Goal: Task Accomplishment & Management: Complete application form

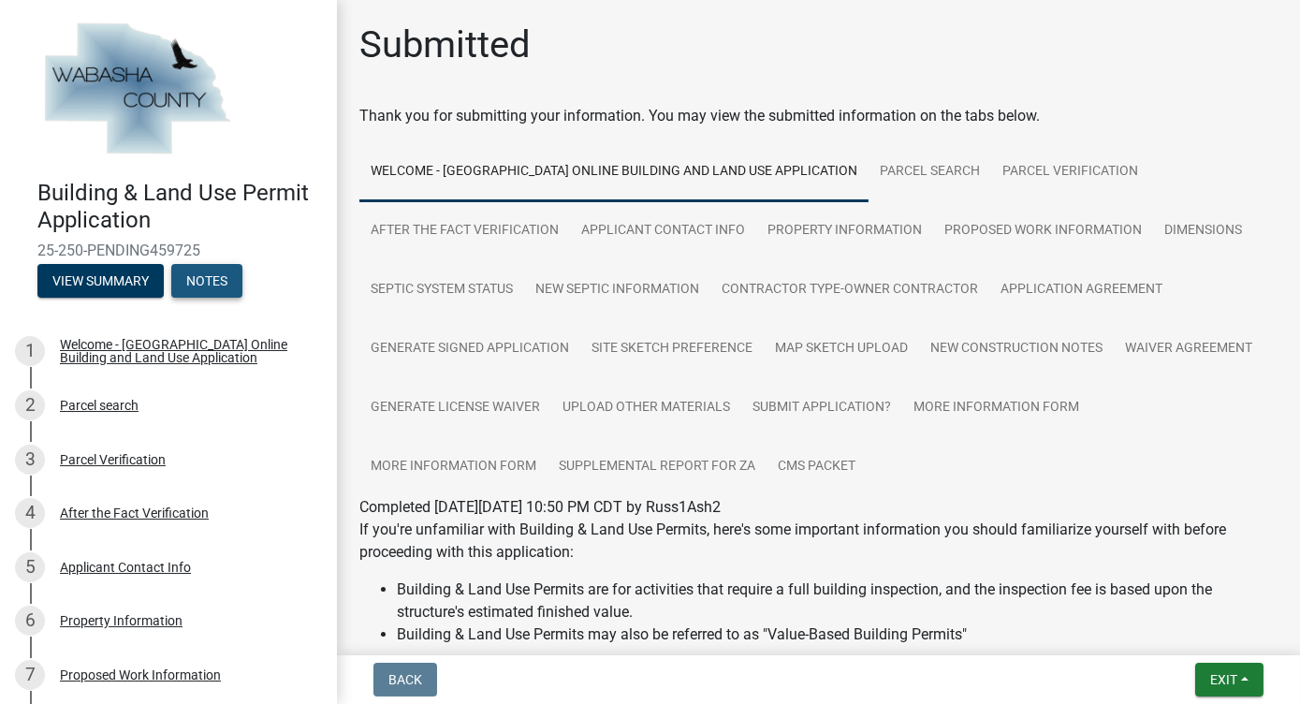
click at [224, 270] on button "Notes" at bounding box center [206, 281] width 71 height 34
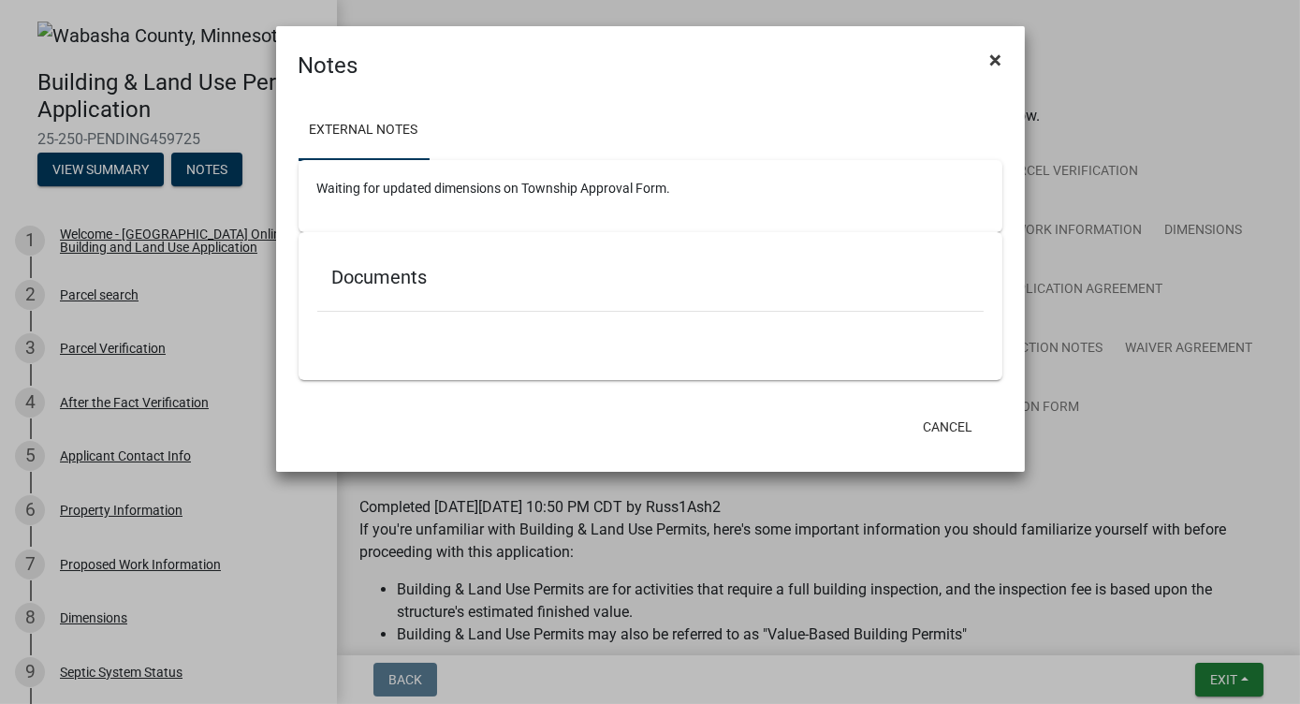
click at [1000, 62] on span "×" at bounding box center [996, 60] width 12 height 26
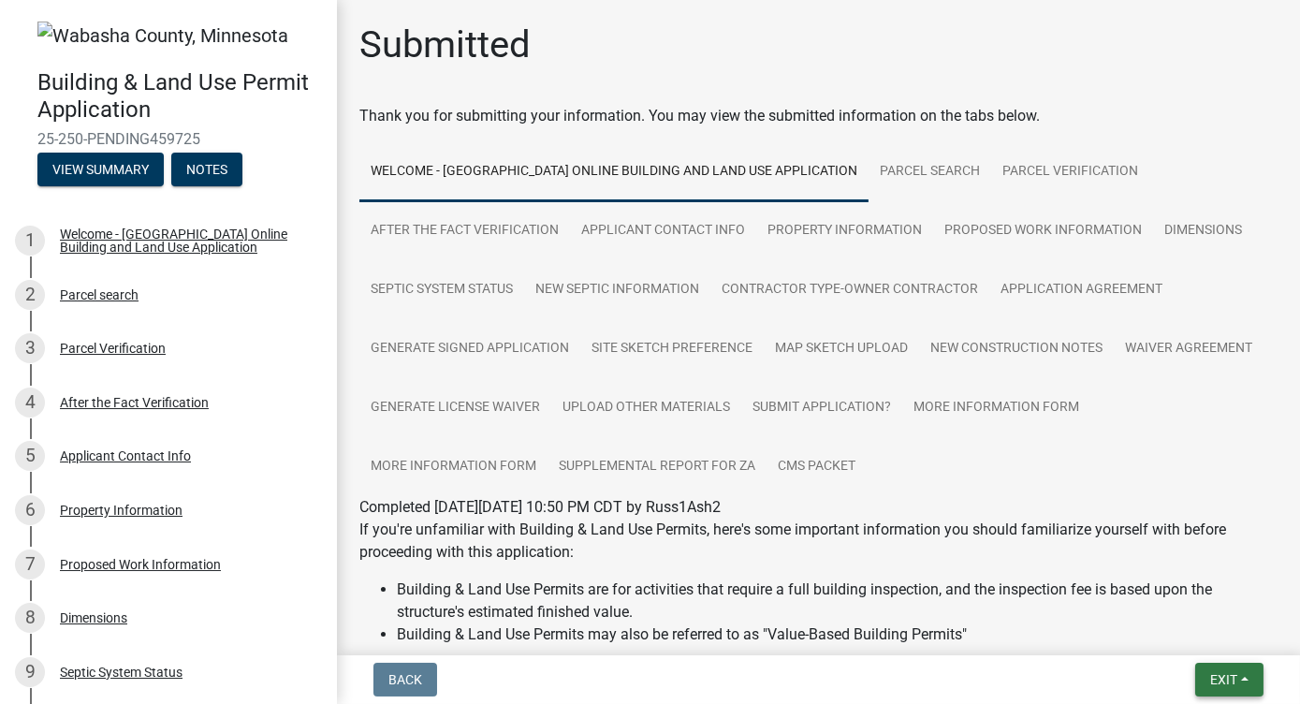
click at [1225, 681] on span "Exit" at bounding box center [1223, 679] width 27 height 15
click at [1186, 633] on button "Save & Exit" at bounding box center [1189, 630] width 150 height 45
